Goal: Communication & Community: Share content

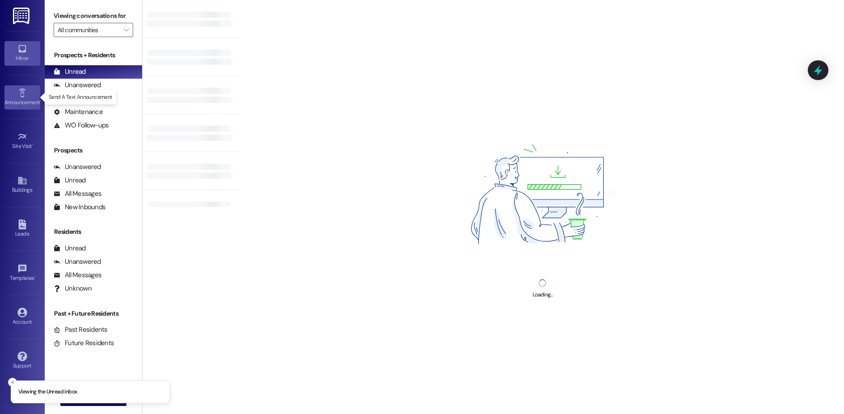
click at [17, 101] on div "Announcement •" at bounding box center [22, 102] width 45 height 9
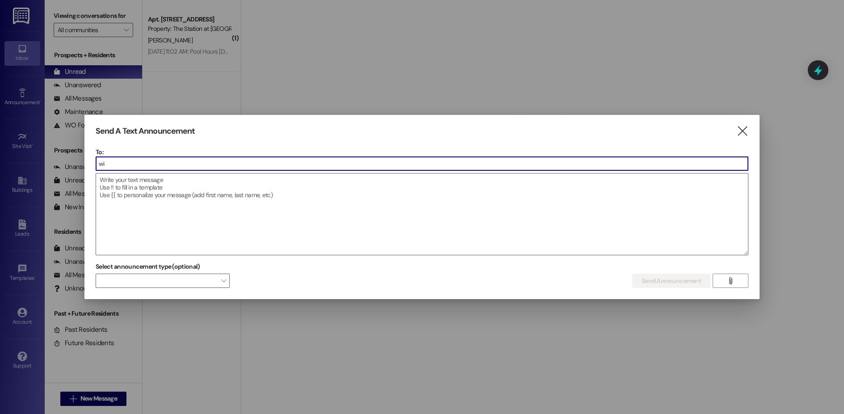
type input "w"
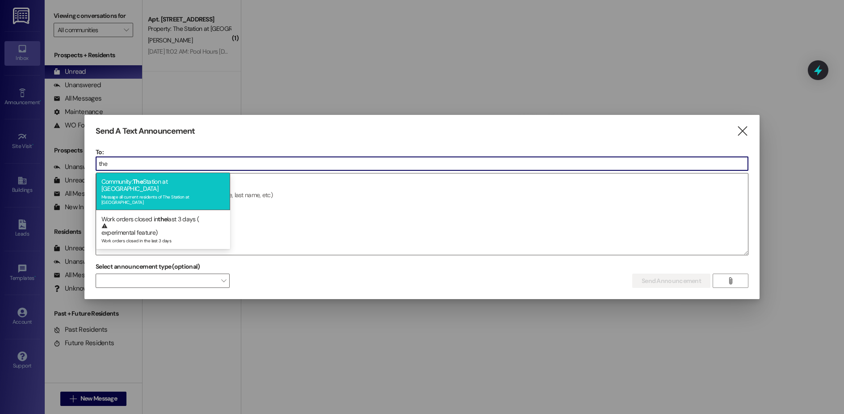
type input "the"
click at [162, 192] on div "Message all current residents of The Station at [GEOGRAPHIC_DATA]" at bounding box center [162, 198] width 123 height 13
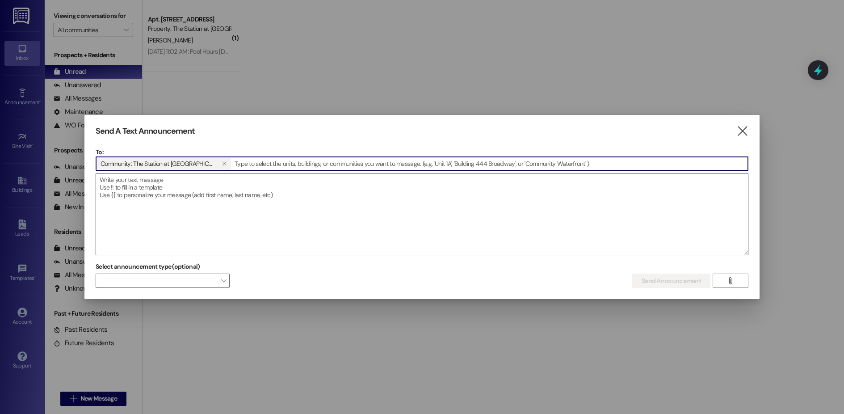
click at [162, 189] on textarea at bounding box center [422, 213] width 652 height 81
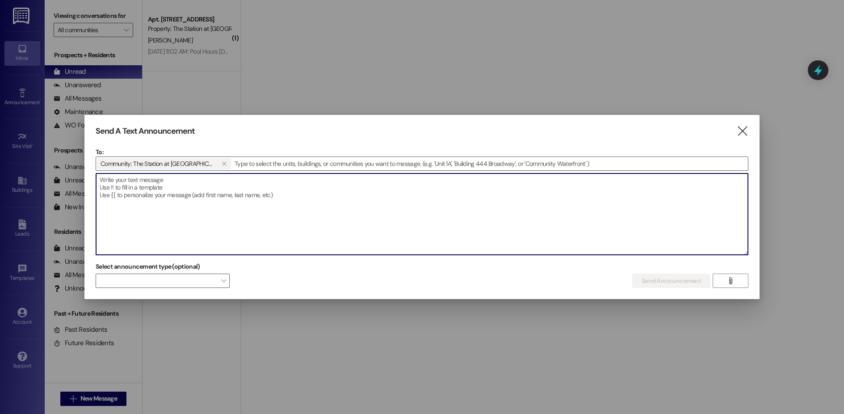
paste textarea "Happy [DATE]! We hope you have a relaxing and enjoyable weekend. Please note th…"
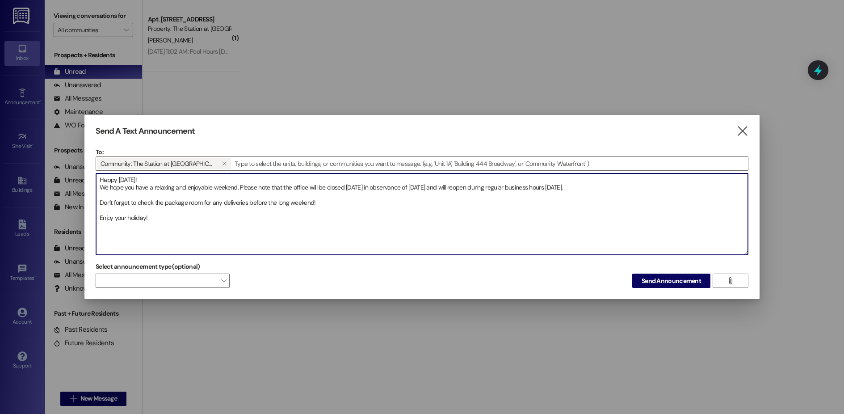
type textarea "Happy [DATE]! We hope you have a relaxing and enjoyable weekend. Please note th…"
